Goal: Information Seeking & Learning: Find specific fact

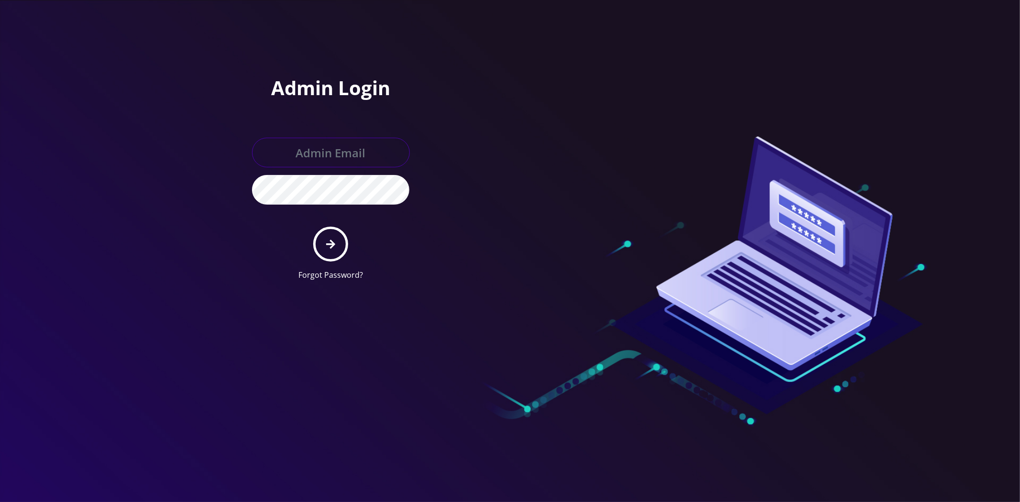
type input "[EMAIL_ADDRESS][DOMAIN_NAME]"
click at [317, 237] on button "submit" at bounding box center [330, 244] width 35 height 35
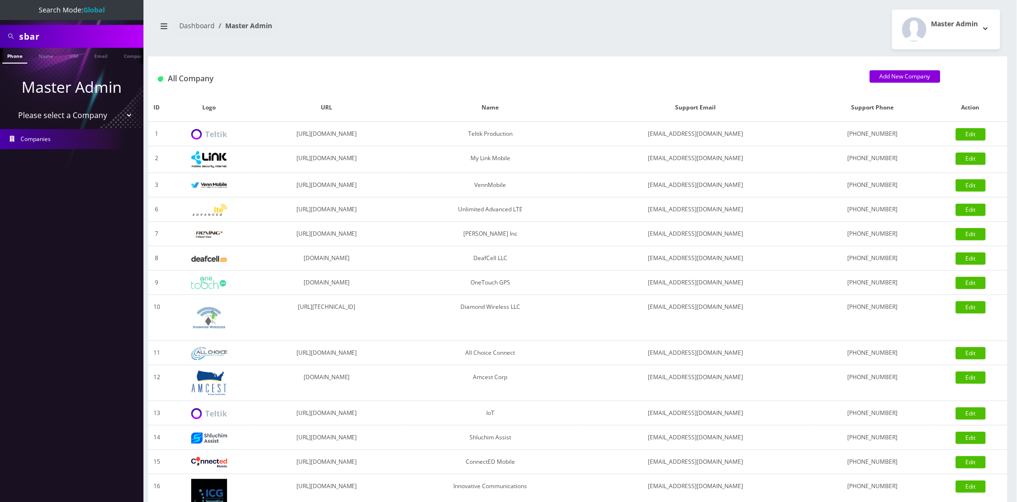
click at [86, 45] on input "sbar" at bounding box center [80, 36] width 122 height 18
paste input "2110101142"
type input "2110101142"
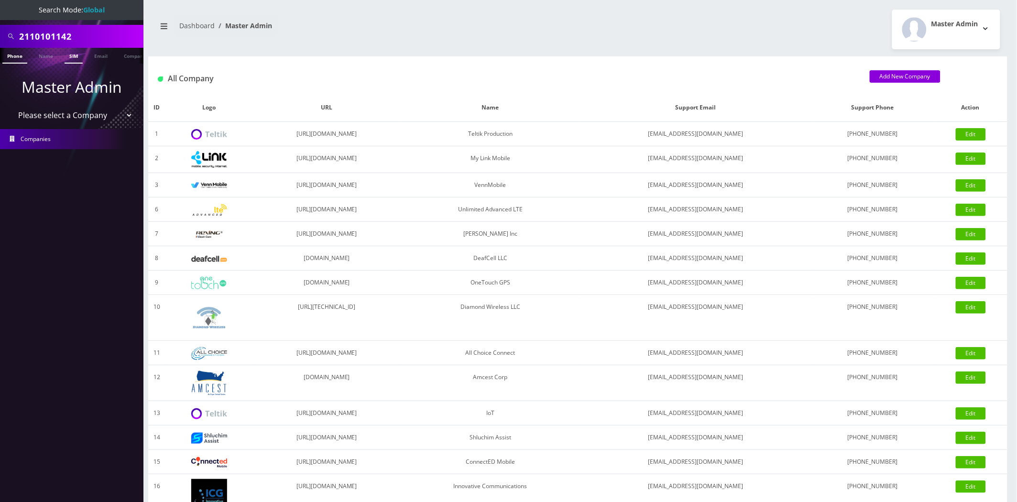
click at [70, 58] on link "SIM" at bounding box center [74, 56] width 18 height 16
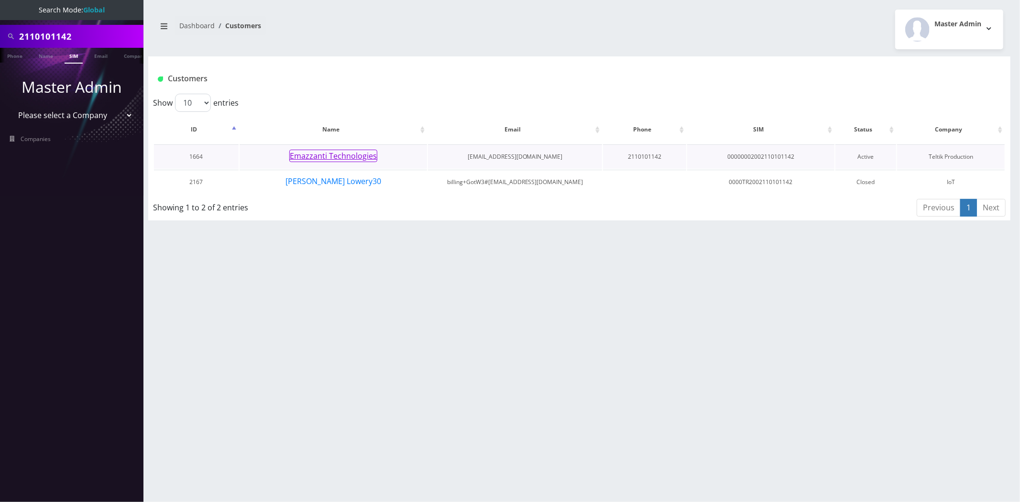
click at [328, 158] on button "Emazzanti Technologies" at bounding box center [333, 156] width 88 height 12
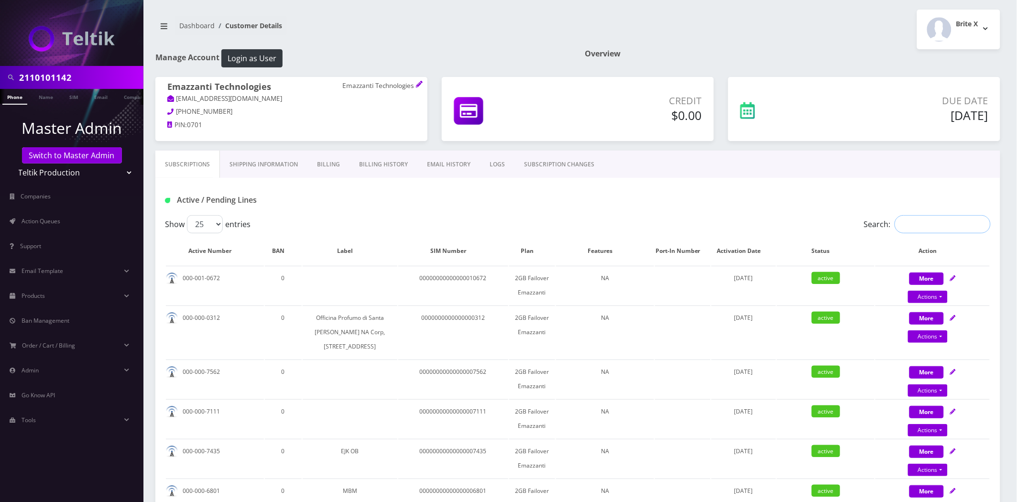
click at [971, 228] on input "Search:" at bounding box center [943, 224] width 96 height 18
paste input "2110101142"
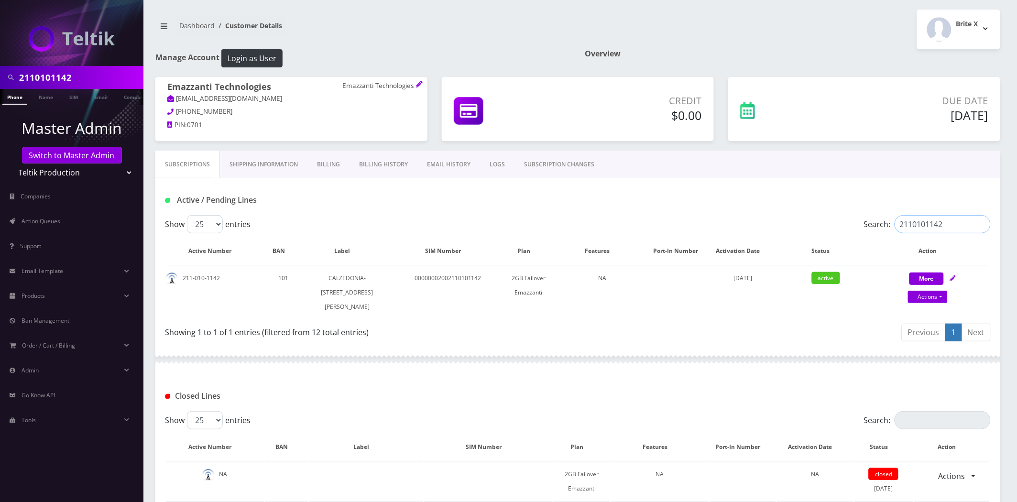
type input "2110101142"
click at [106, 78] on input "2110101142" at bounding box center [80, 77] width 122 height 18
paste input "0476"
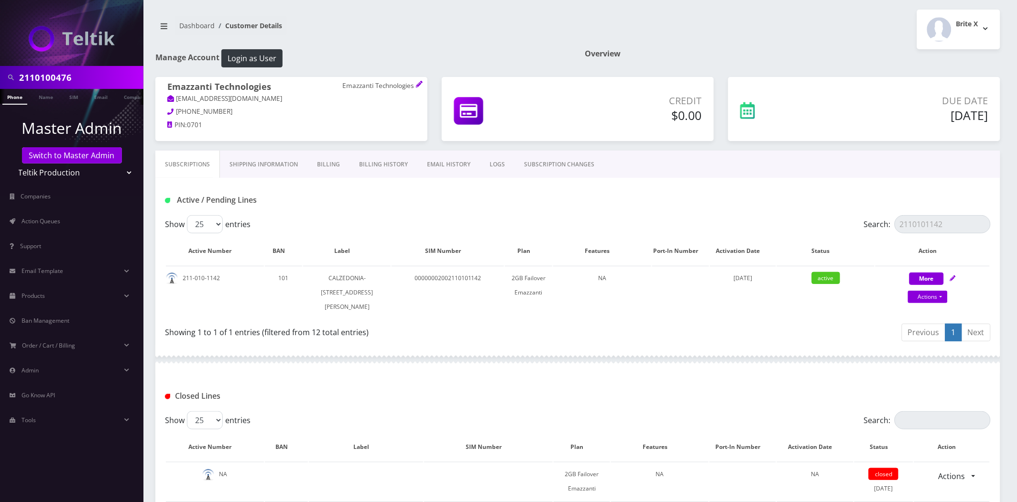
type input "2110100476"
click at [15, 101] on link "Phone" at bounding box center [14, 97] width 25 height 16
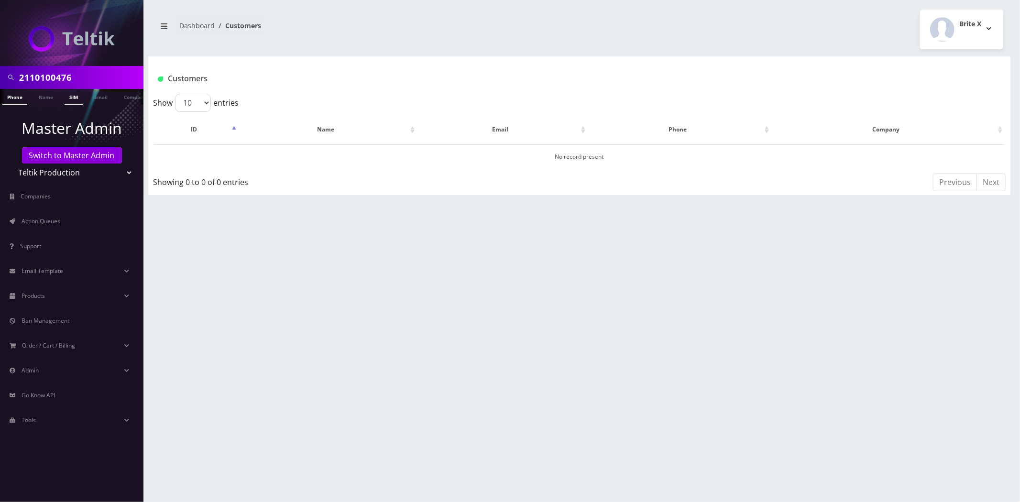
click at [69, 97] on link "SIM" at bounding box center [74, 97] width 18 height 16
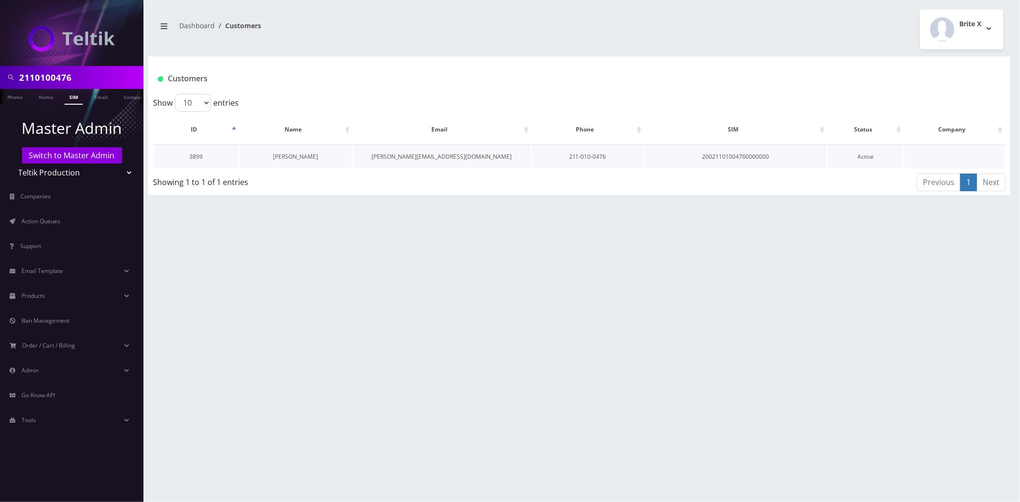
click at [296, 160] on link "Daniel Kaplan" at bounding box center [295, 157] width 45 height 8
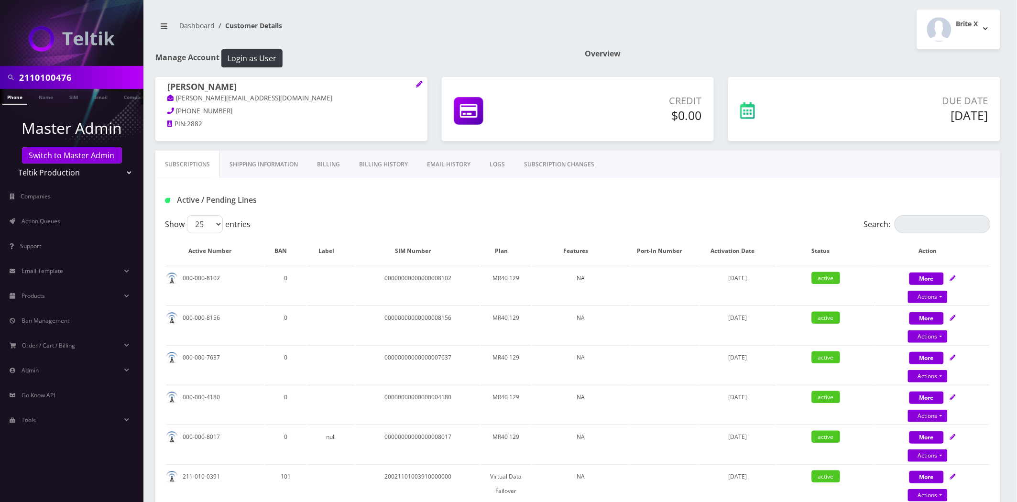
click at [60, 77] on input "2110100476" at bounding box center [80, 77] width 122 height 18
click at [55, 74] on input "2110100476" at bounding box center [80, 77] width 122 height 18
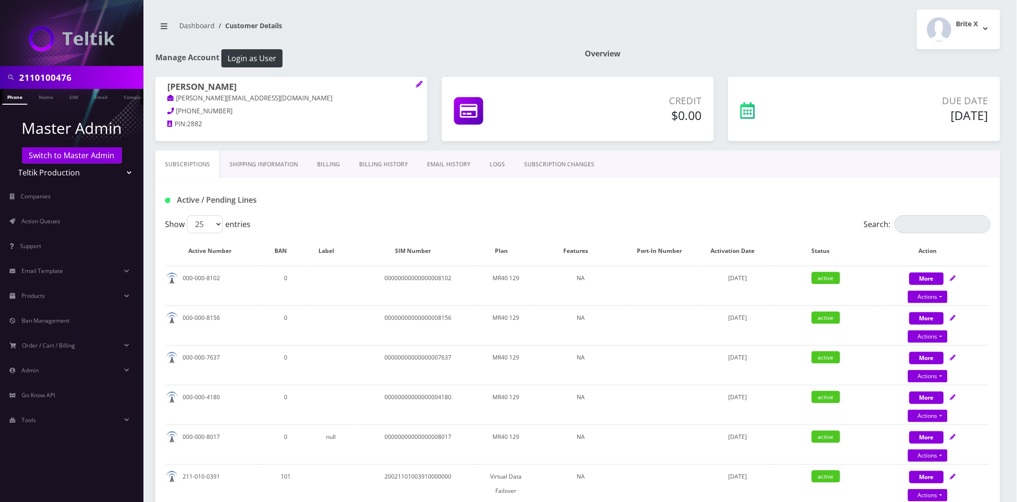
click at [55, 74] on input "2110100476" at bounding box center [80, 77] width 122 height 18
paste input "391"
type input "2110100391"
click at [17, 103] on link "Phone" at bounding box center [14, 97] width 25 height 16
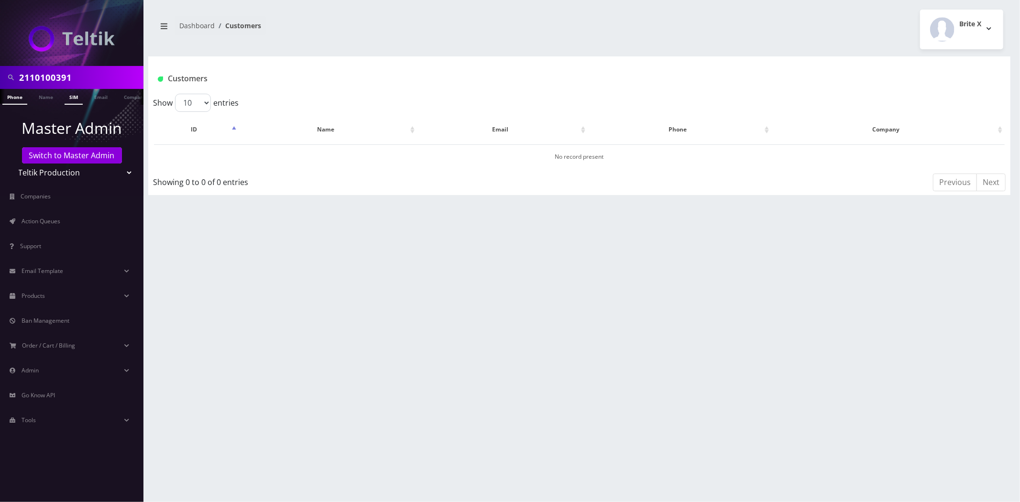
click at [74, 98] on link "SIM" at bounding box center [74, 97] width 18 height 16
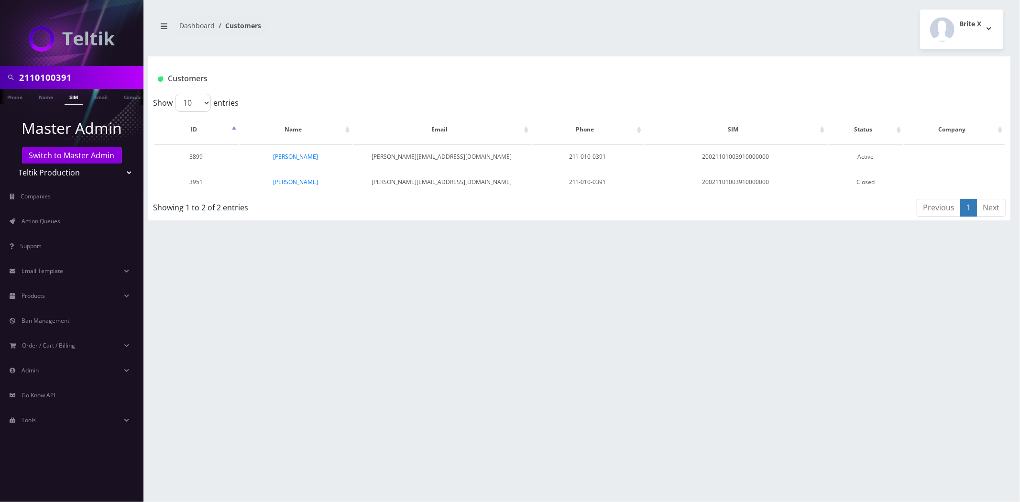
click at [546, 264] on div "2110100391 Phone Name SIM Email Company Customer Dashboard Customers Brite X 1" at bounding box center [579, 251] width 881 height 502
click at [90, 77] on input "2110100391" at bounding box center [80, 77] width 122 height 18
paste input "1182"
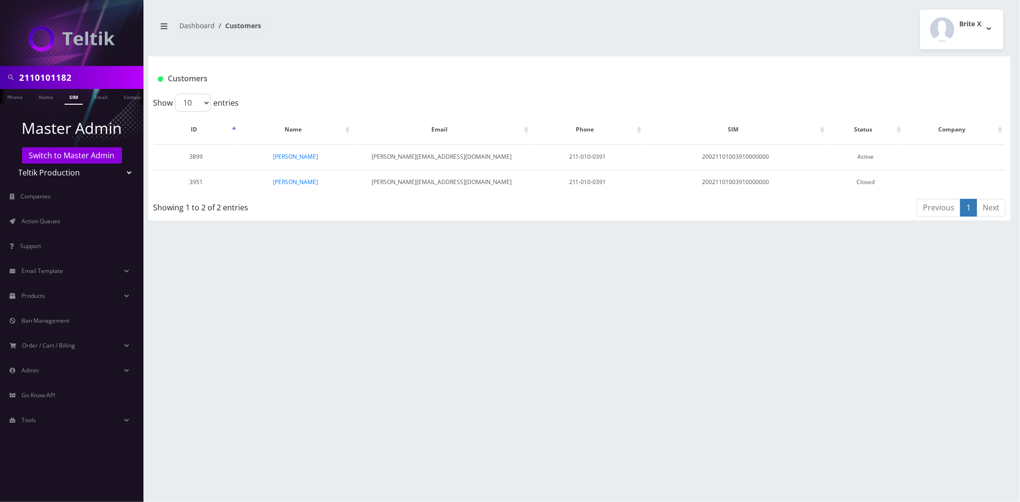
type input "2110101182"
click at [77, 90] on link "SIM" at bounding box center [74, 97] width 18 height 16
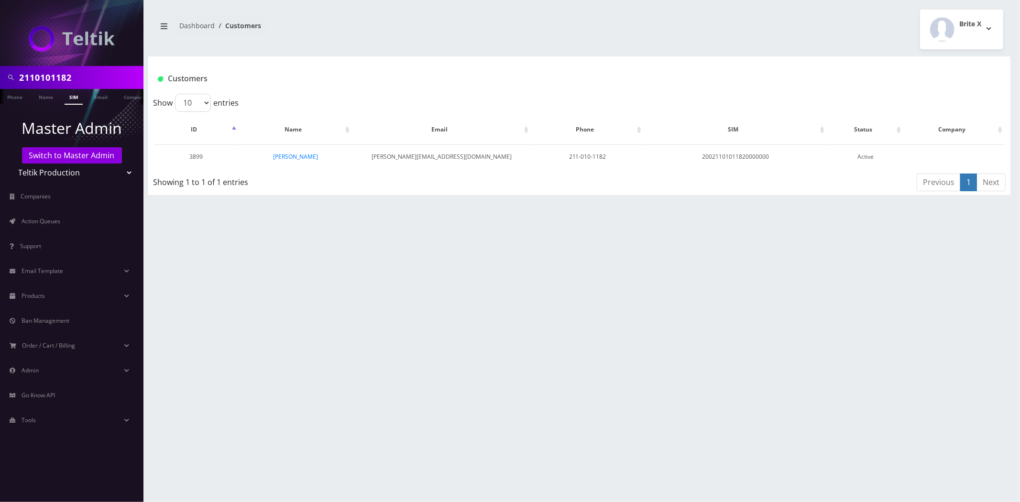
click at [72, 79] on input "2110101182" at bounding box center [80, 77] width 122 height 18
paste input "58"
type input "2110101158"
click at [22, 97] on link "Phone" at bounding box center [14, 97] width 25 height 16
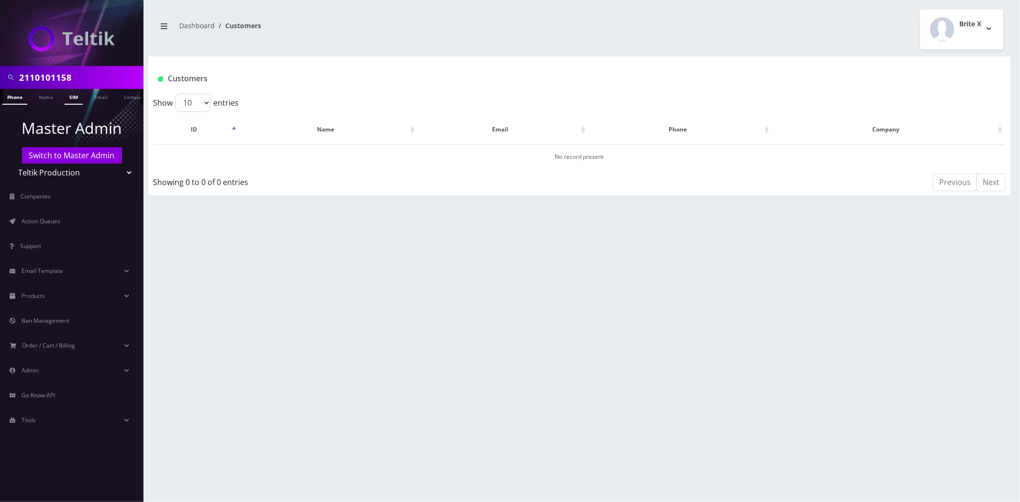
click at [72, 97] on link "SIM" at bounding box center [74, 97] width 18 height 16
click at [108, 74] on input "2110101158" at bounding box center [80, 77] width 122 height 18
paste input "206"
type input "2110101206"
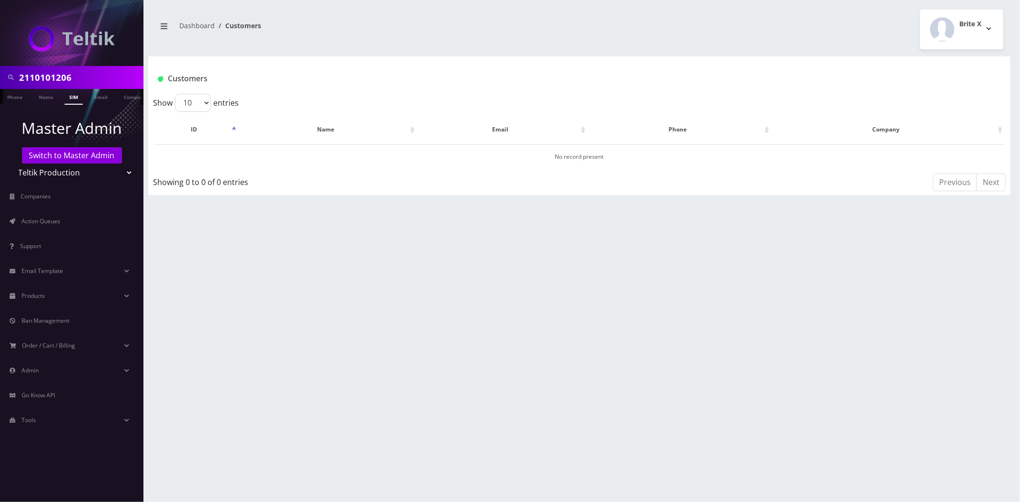
click at [71, 96] on link "SIM" at bounding box center [74, 97] width 18 height 16
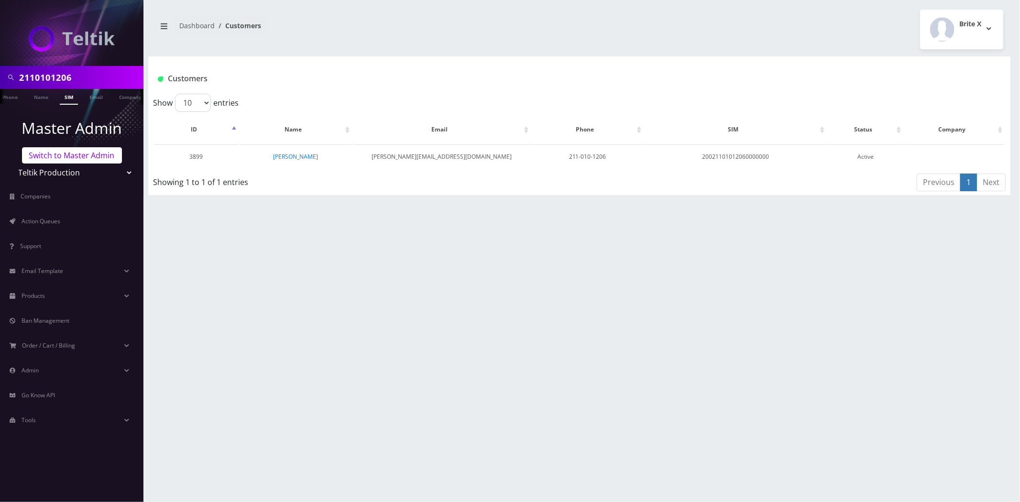
click at [72, 154] on link "Switch to Master Admin" at bounding box center [72, 155] width 100 height 16
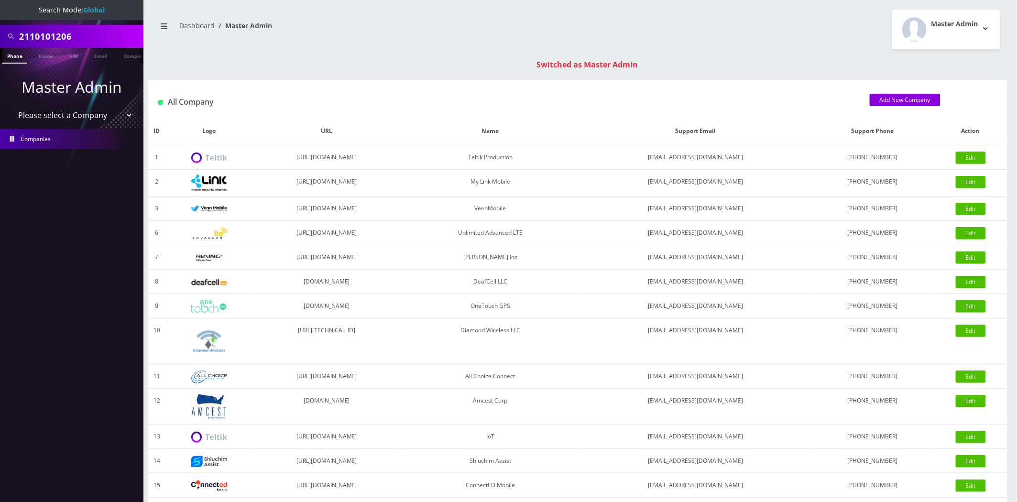
click at [65, 34] on input "2110101206" at bounding box center [80, 36] width 122 height 18
drag, startPoint x: 65, startPoint y: 34, endPoint x: 22, endPoint y: 55, distance: 47.3
click at [64, 34] on input "2110101206" at bounding box center [80, 36] width 122 height 18
paste input "0444"
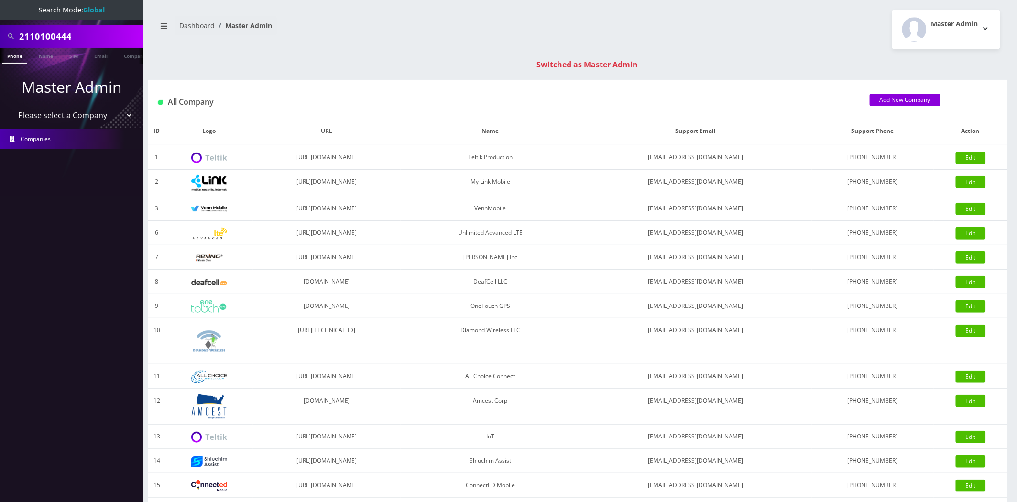
type input "2110100444"
click at [15, 58] on link "Phone" at bounding box center [14, 56] width 25 height 16
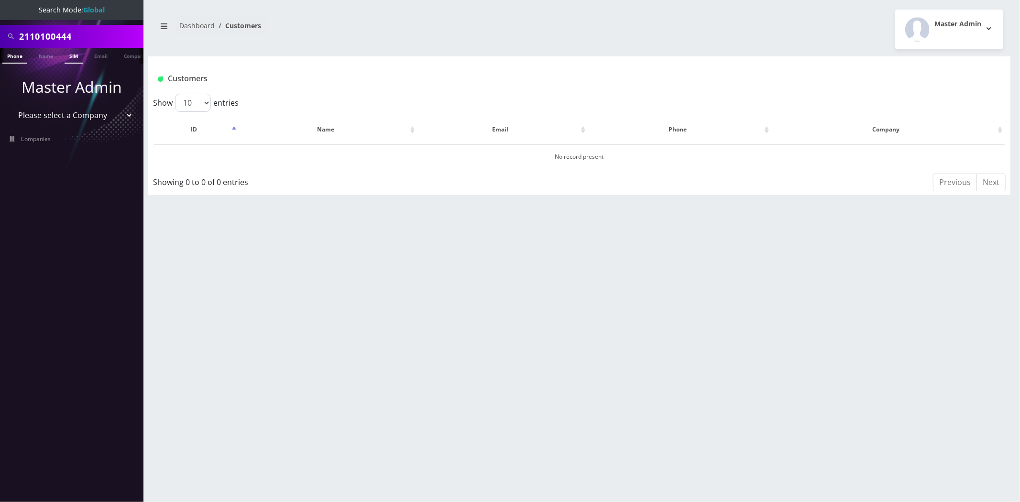
drag, startPoint x: 0, startPoint y: 0, endPoint x: 74, endPoint y: 56, distance: 92.8
click at [74, 56] on link "SIM" at bounding box center [74, 56] width 18 height 16
click at [69, 37] on input "2110100444" at bounding box center [80, 36] width 122 height 18
paste input "6632"
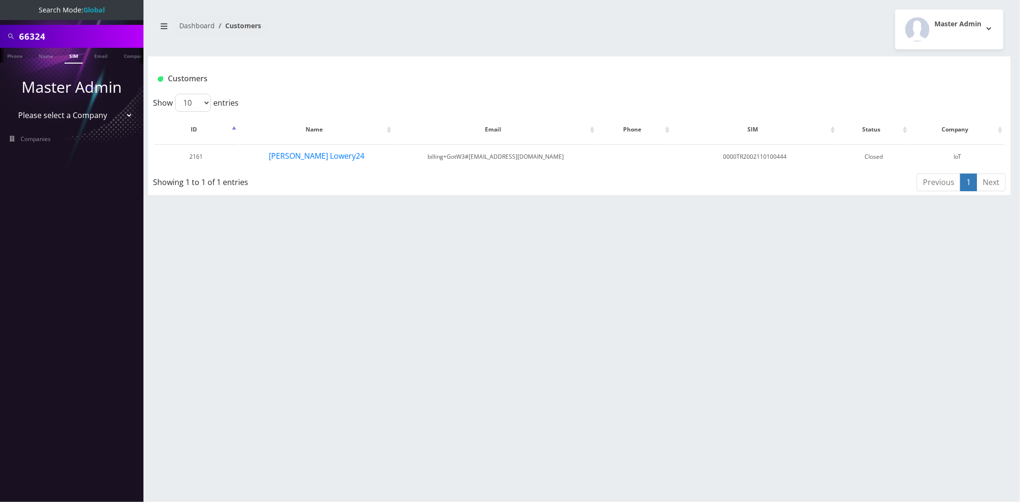
type input "66324"
click at [71, 54] on link "SIM" at bounding box center [74, 56] width 18 height 16
click at [17, 56] on link "Phone" at bounding box center [14, 56] width 25 height 16
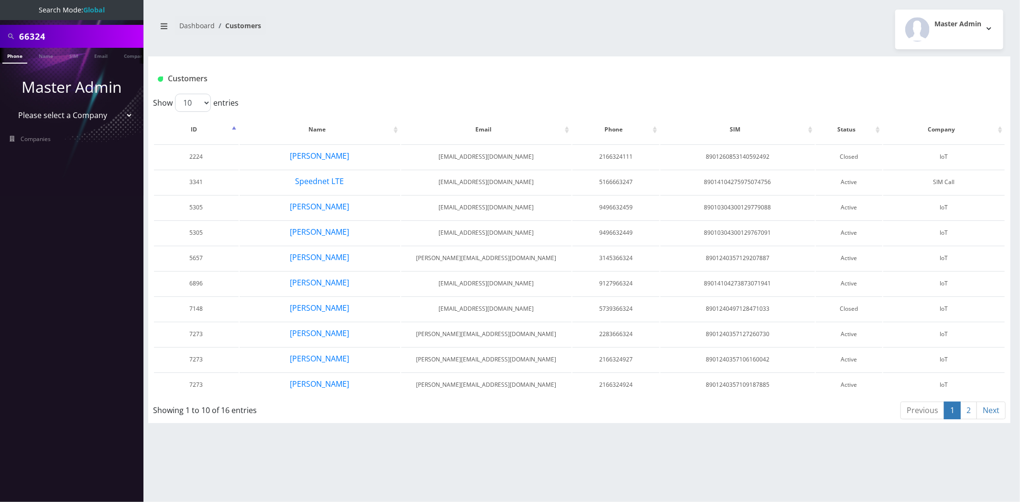
click at [79, 31] on input "66324" at bounding box center [80, 36] width 122 height 18
paste input "100447"
type input "100447"
click at [18, 53] on link "Phone" at bounding box center [14, 56] width 25 height 16
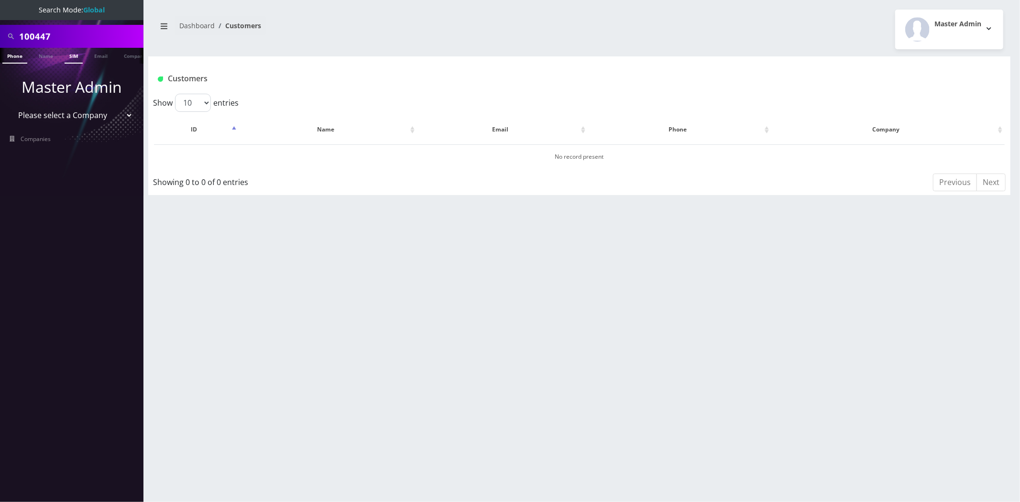
click at [70, 58] on link "SIM" at bounding box center [74, 56] width 18 height 16
click at [83, 36] on input "100447" at bounding box center [80, 36] width 122 height 18
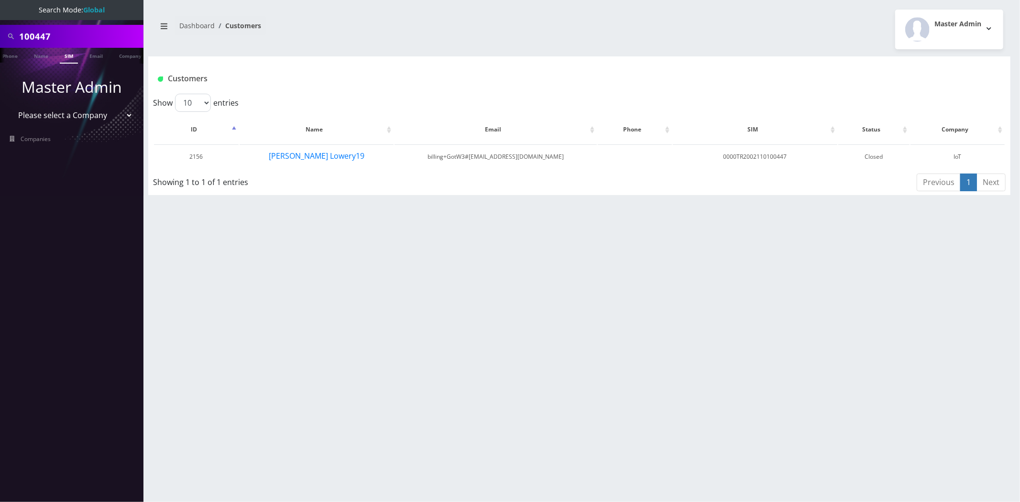
paste input "211010045"
type input "2110100457"
click at [73, 54] on link "SIM" at bounding box center [69, 56] width 18 height 16
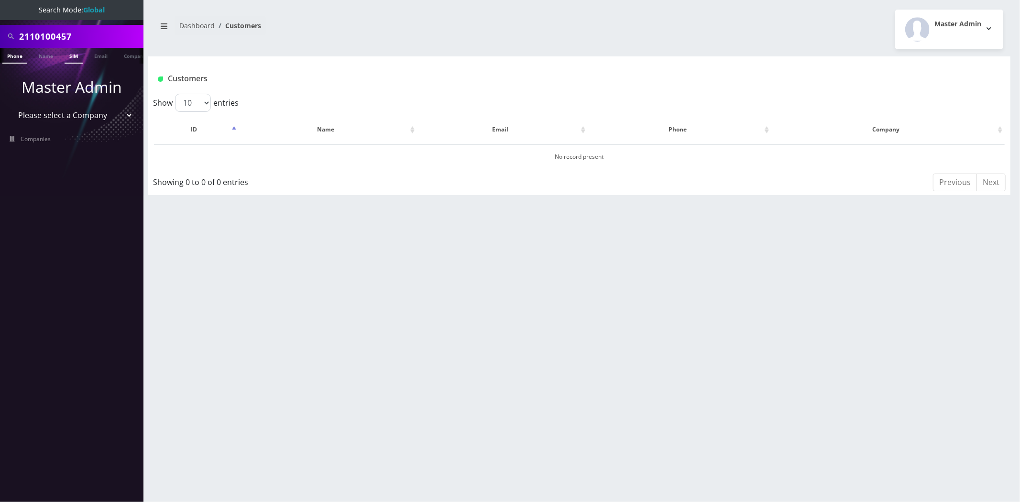
click at [22, 56] on link "Phone" at bounding box center [14, 56] width 25 height 16
click at [61, 28] on input "2110100457" at bounding box center [80, 36] width 122 height 18
paste input "1112"
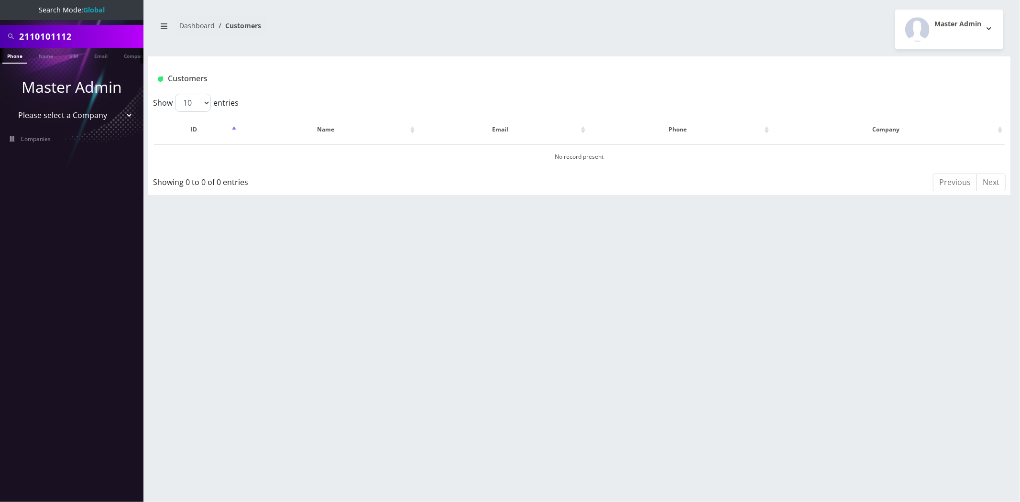
type input "2110101112"
click at [9, 55] on li at bounding box center [5, 58] width 10 height 24
click at [70, 55] on link "SIM" at bounding box center [74, 56] width 18 height 16
click at [87, 34] on input "2110101112" at bounding box center [80, 36] width 122 height 18
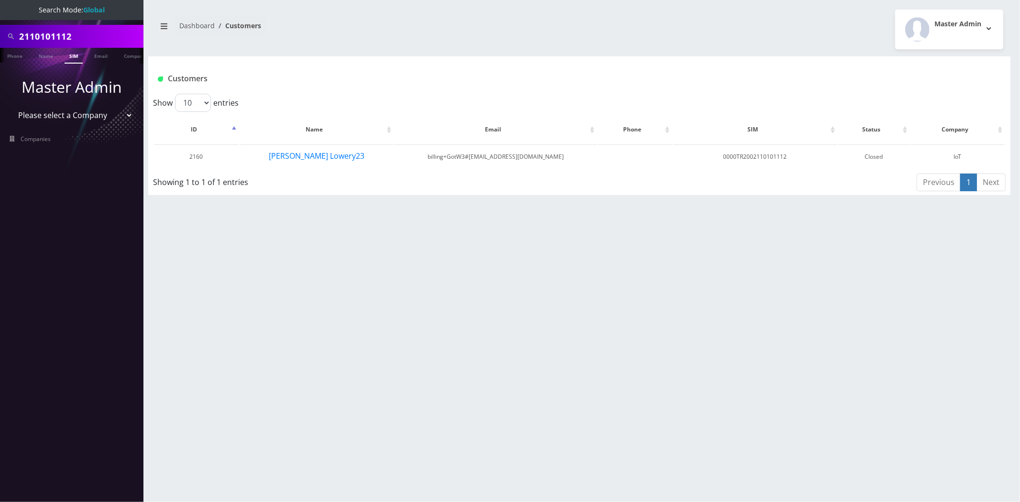
paste input "01179257"
type input "201179257"
click at [76, 53] on link "SIM" at bounding box center [74, 56] width 18 height 16
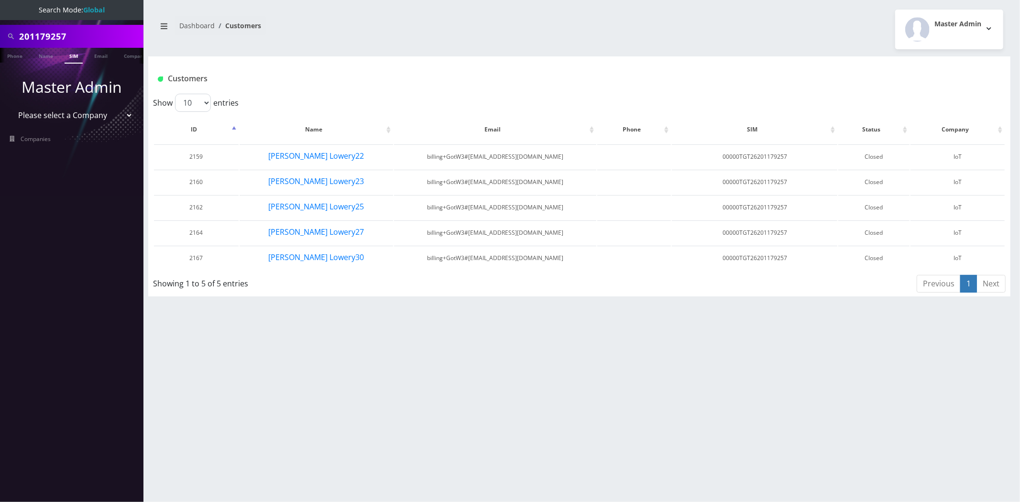
click at [101, 36] on input "201179257" at bounding box center [80, 36] width 122 height 18
paste input "110101158"
type input "110101158"
click at [73, 60] on link "SIM" at bounding box center [74, 56] width 18 height 16
